Goal: Find specific page/section: Find specific page/section

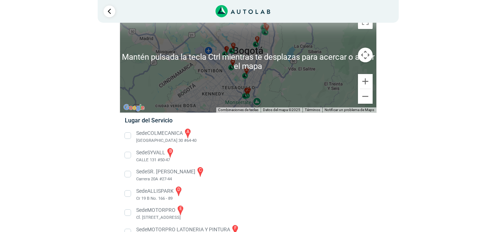
click at [359, 166] on ul "Sede COLMECANICA a [GEOGRAPHIC_DATA] 30 #64-40" at bounding box center [247, 223] width 257 height 190
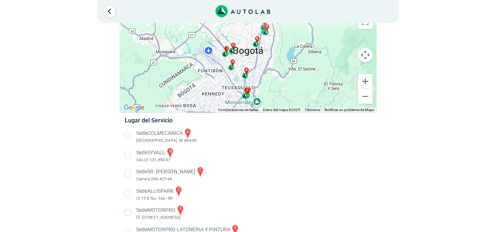
click at [299, 43] on div "a b c d e f g" at bounding box center [248, 62] width 256 height 102
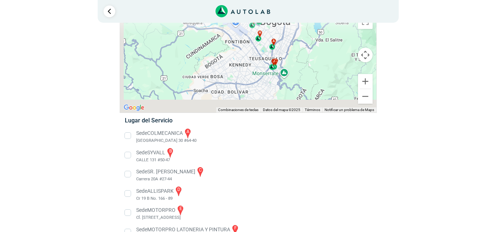
drag, startPoint x: 271, startPoint y: 69, endPoint x: 287, endPoint y: 40, distance: 32.5
click at [287, 40] on div "a b c d e f g" at bounding box center [248, 62] width 256 height 102
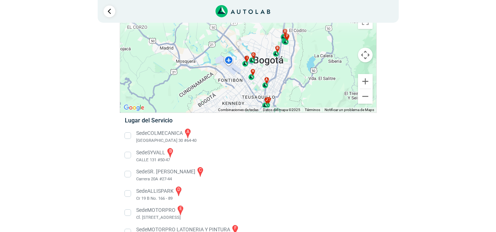
drag, startPoint x: 284, startPoint y: 45, endPoint x: 289, endPoint y: 86, distance: 41.0
click at [289, 86] on div "a b c d e f g" at bounding box center [248, 62] width 256 height 102
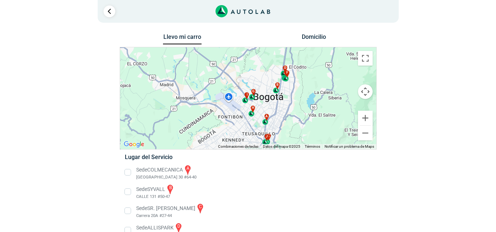
click at [359, 89] on button "Controles de visualización del mapa" at bounding box center [365, 91] width 15 height 15
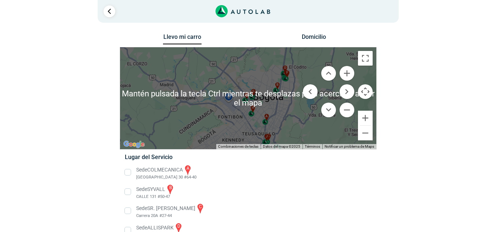
scroll to position [110, 0]
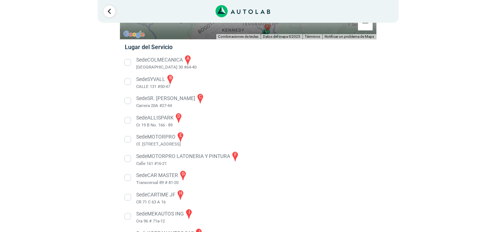
click at [290, 74] on li "Sede SYVALL b CALLE 131 #50-47" at bounding box center [247, 82] width 257 height 17
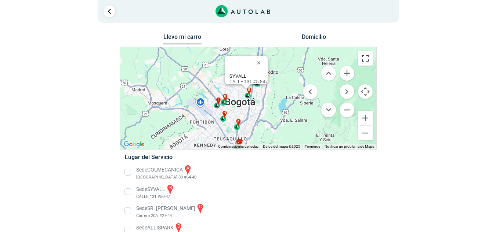
click at [363, 59] on button "Cambiar a la vista en pantalla completa" at bounding box center [365, 58] width 15 height 15
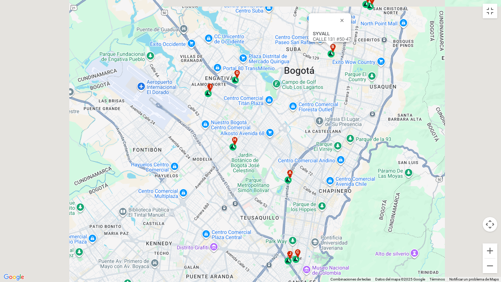
drag, startPoint x: 213, startPoint y: 138, endPoint x: 256, endPoint y: 90, distance: 64.4
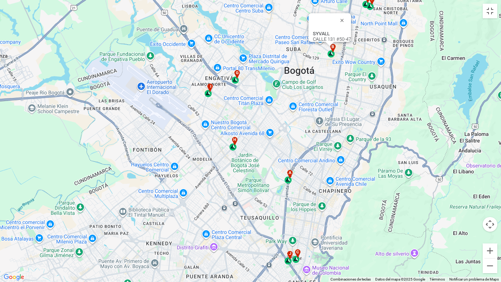
click at [256, 90] on div "a b c d e f g" at bounding box center [250, 141] width 501 height 282
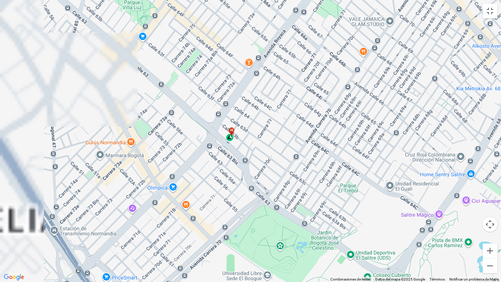
drag, startPoint x: 196, startPoint y: 135, endPoint x: 316, endPoint y: 91, distance: 128.4
click at [316, 91] on div "a b c d e f g" at bounding box center [250, 141] width 501 height 282
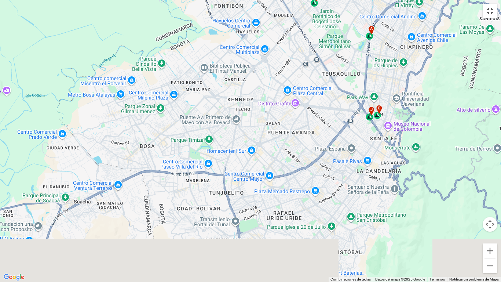
drag, startPoint x: 374, startPoint y: 218, endPoint x: 392, endPoint y: 120, distance: 98.9
click at [392, 120] on div "a b c d e f g" at bounding box center [250, 141] width 501 height 282
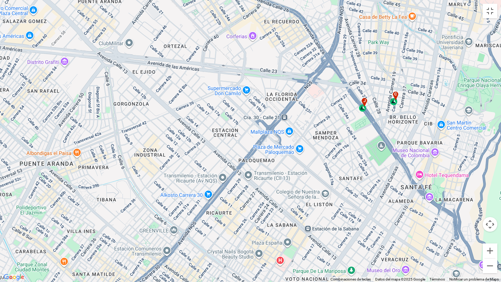
click at [361, 110] on div "j" at bounding box center [363, 105] width 8 height 14
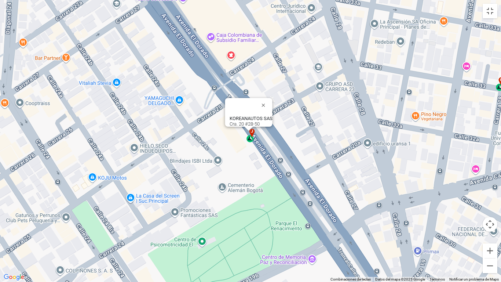
click at [249, 110] on div at bounding box center [242, 107] width 25 height 18
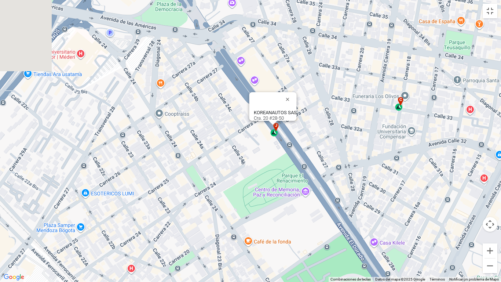
click at [398, 110] on div "c" at bounding box center [399, 104] width 8 height 14
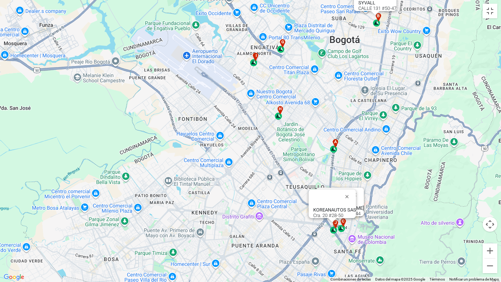
drag, startPoint x: 276, startPoint y: 69, endPoint x: 228, endPoint y: 136, distance: 82.6
click at [228, 136] on div "a b c d e f g" at bounding box center [250, 141] width 501 height 282
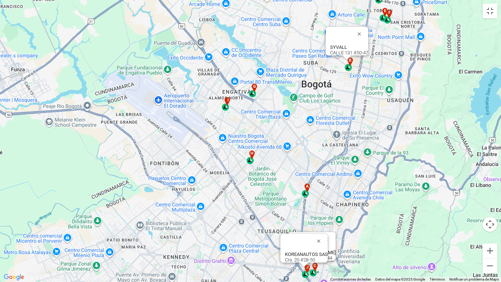
drag, startPoint x: 255, startPoint y: 99, endPoint x: 221, endPoint y: 141, distance: 54.3
click at [223, 145] on div "a b c d e f g" at bounding box center [250, 141] width 501 height 282
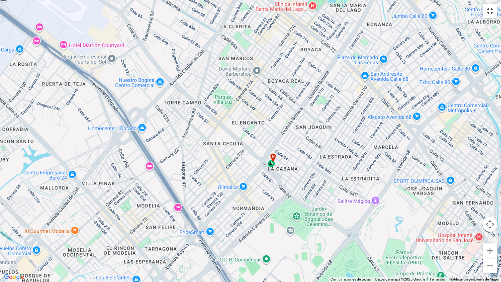
drag, startPoint x: 305, startPoint y: 176, endPoint x: 313, endPoint y: 114, distance: 63.3
click at [313, 114] on div "a b c d e f g" at bounding box center [250, 141] width 501 height 282
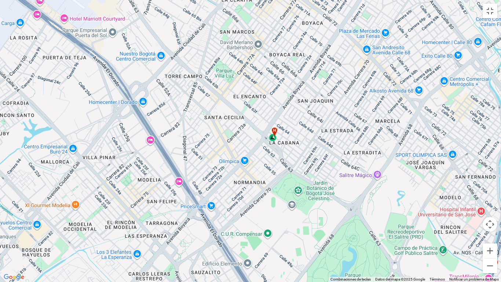
drag, startPoint x: 298, startPoint y: 165, endPoint x: 300, endPoint y: 134, distance: 31.6
click at [300, 134] on div "a b c d e f g" at bounding box center [250, 141] width 501 height 282
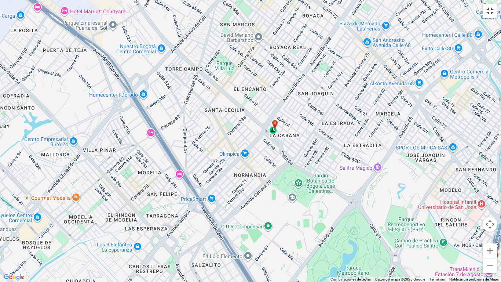
click at [273, 130] on div "h" at bounding box center [274, 127] width 8 height 14
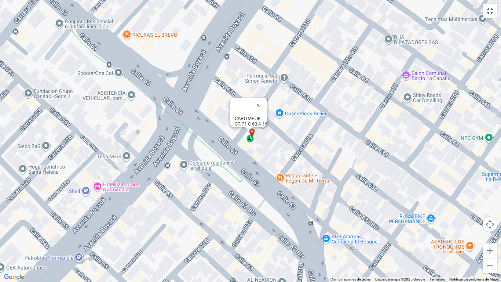
click at [251, 141] on div "h" at bounding box center [251, 135] width 8 height 14
drag, startPoint x: 258, startPoint y: 114, endPoint x: 231, endPoint y: 111, distance: 26.9
click at [235, 116] on div "CARTIME JF CR 71 C 63 A 16" at bounding box center [251, 121] width 33 height 11
drag, startPoint x: 232, startPoint y: 118, endPoint x: 266, endPoint y: 118, distance: 33.8
click at [266, 118] on div "CARTIME JF CR 71 C 63 A 16" at bounding box center [251, 121] width 33 height 11
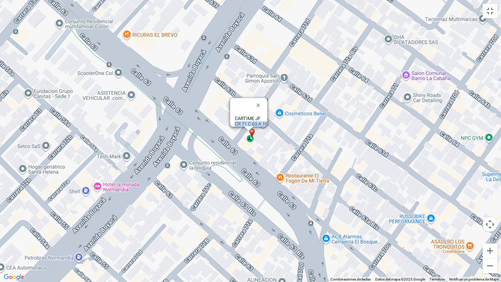
copy div "CR 71 C 63 A 16"
click at [495, 14] on button "Cambiar a la vista en pantalla completa" at bounding box center [490, 11] width 15 height 15
